Goal: Task Accomplishment & Management: Manage account settings

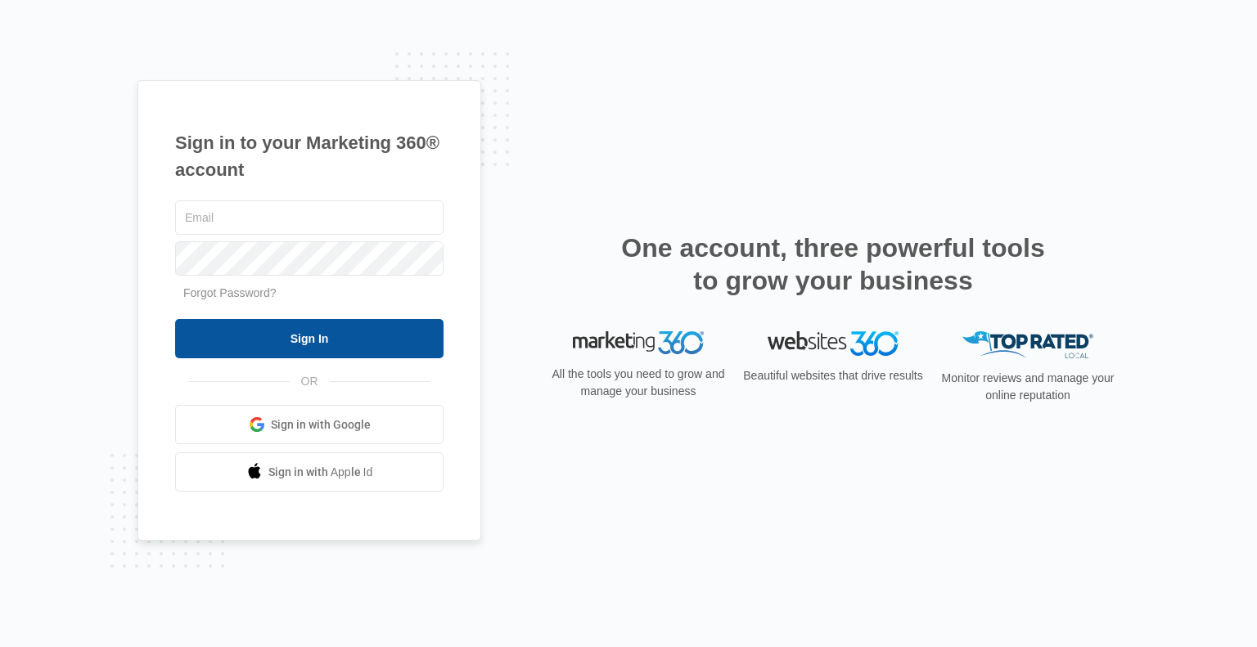
type input "[PERSON_NAME][EMAIL_ADDRESS][DOMAIN_NAME]"
click at [312, 342] on input "Sign In" at bounding box center [309, 338] width 268 height 39
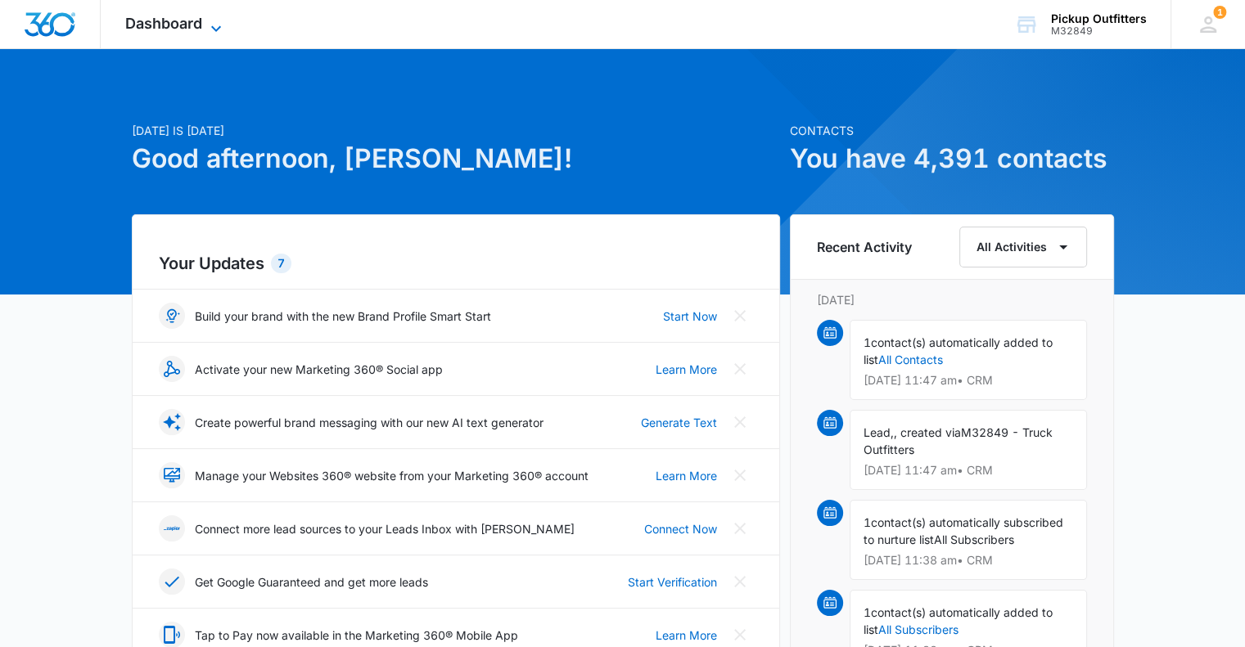
click at [206, 26] on icon at bounding box center [216, 29] width 20 height 20
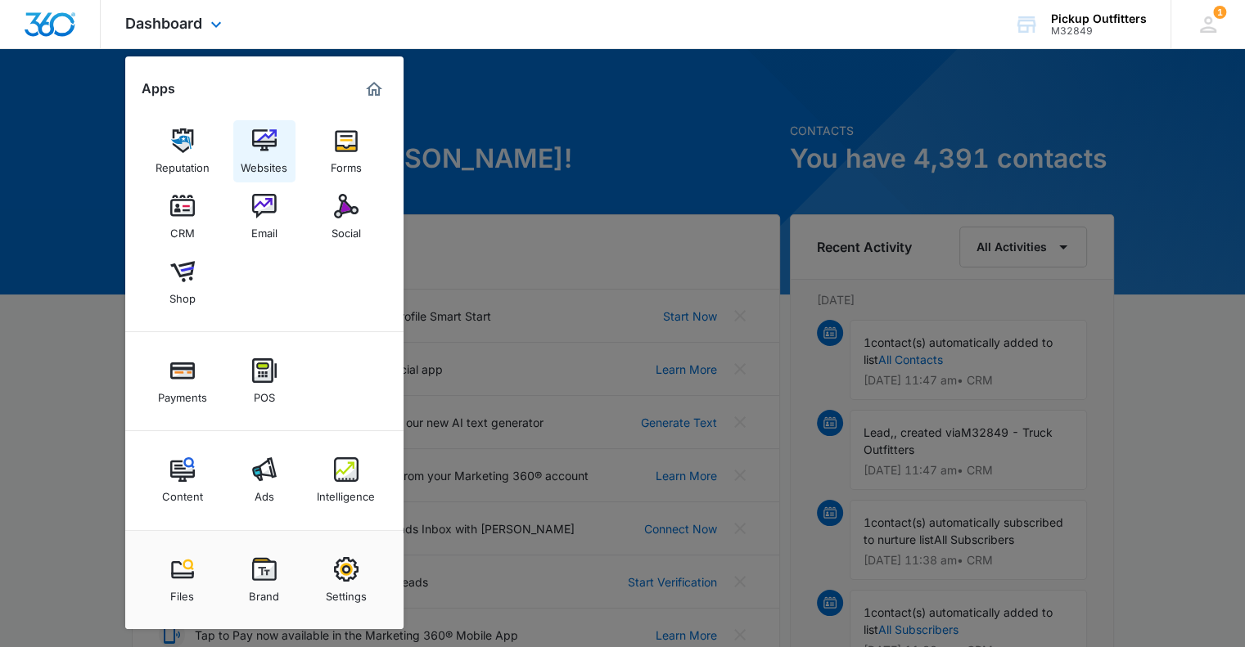
click at [265, 147] on img at bounding box center [264, 141] width 25 height 25
